Goal: Task Accomplishment & Management: Manage account settings

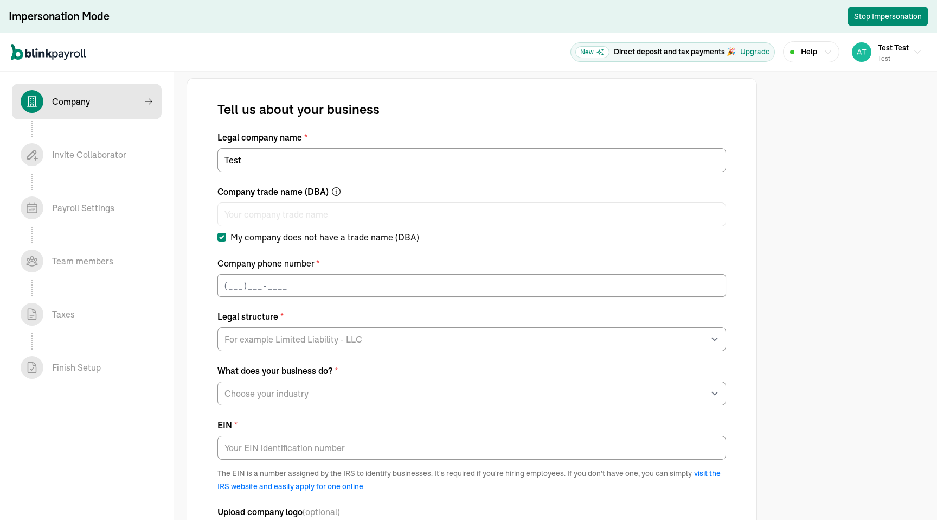
click at [884, 52] on span "Test Test" at bounding box center [893, 48] width 31 height 10
